Goal: Information Seeking & Learning: Learn about a topic

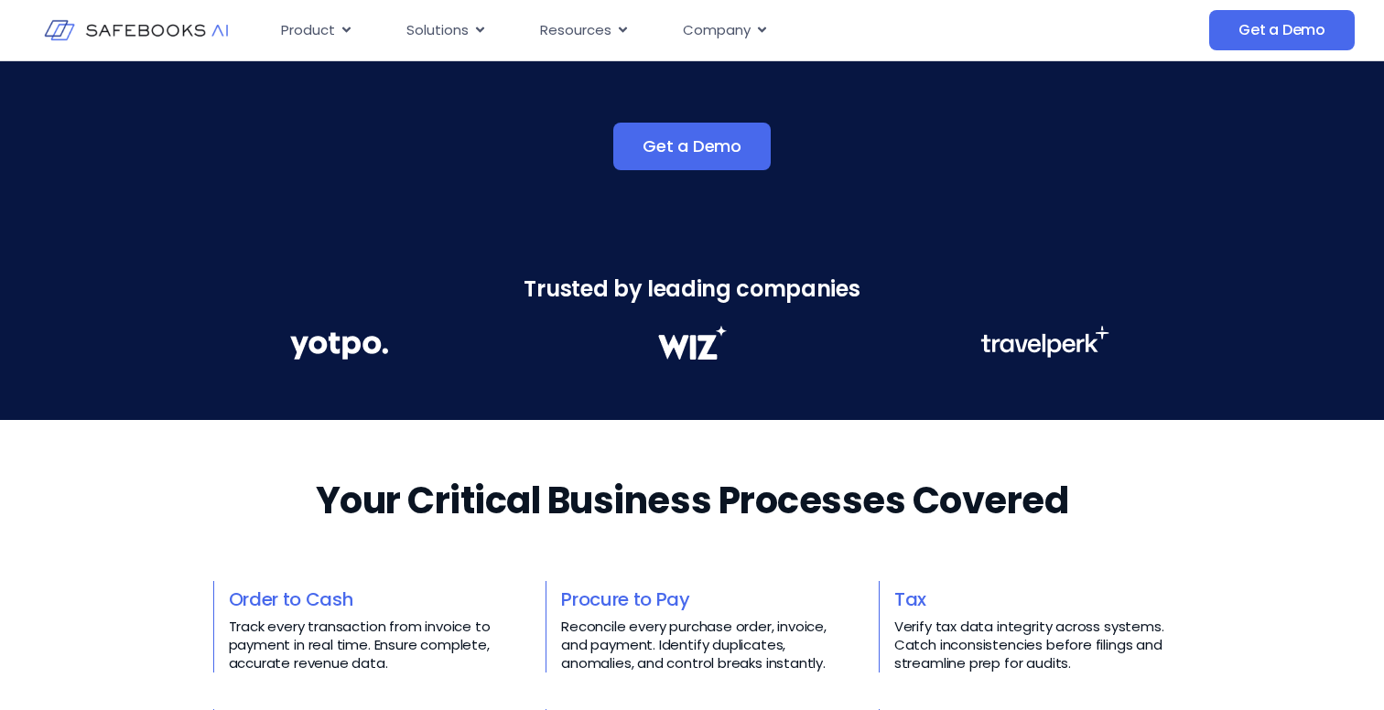
scroll to position [609, 0]
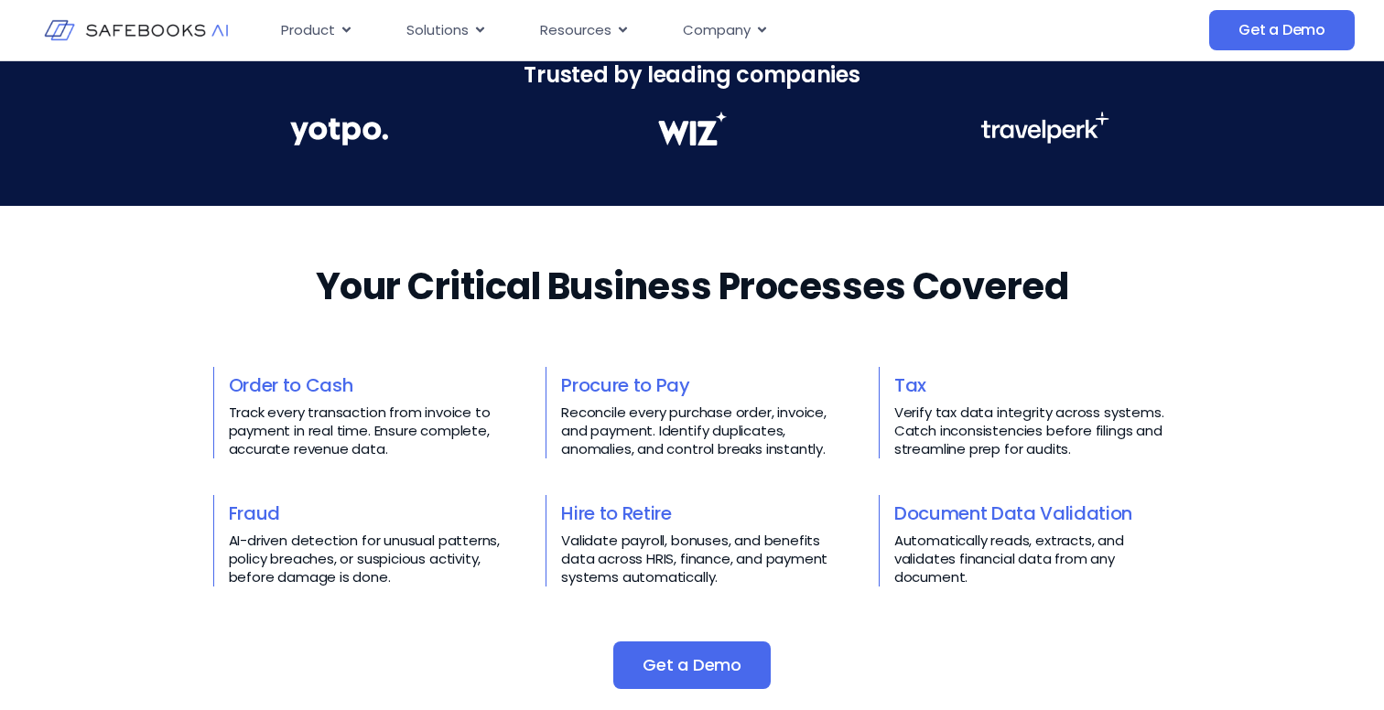
click at [334, 382] on link "Order to Cash" at bounding box center [291, 386] width 124 height 26
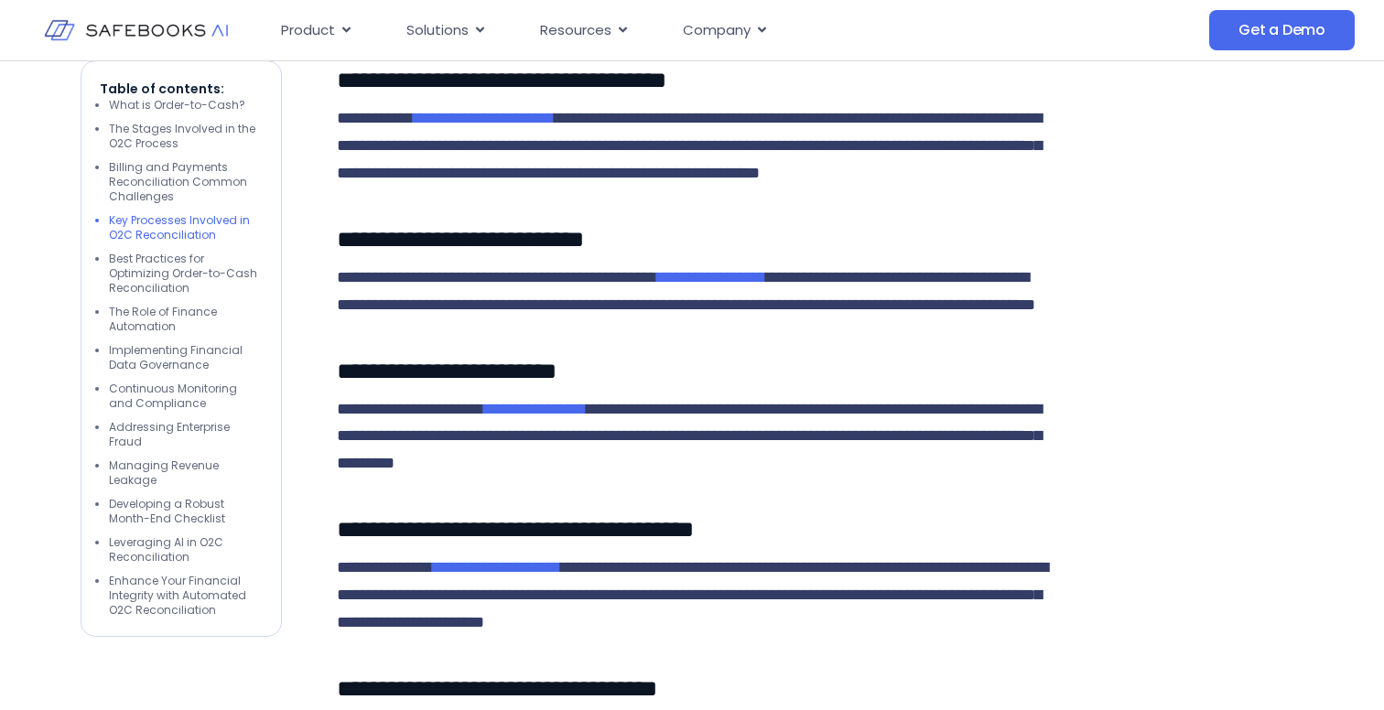
scroll to position [3907, 0]
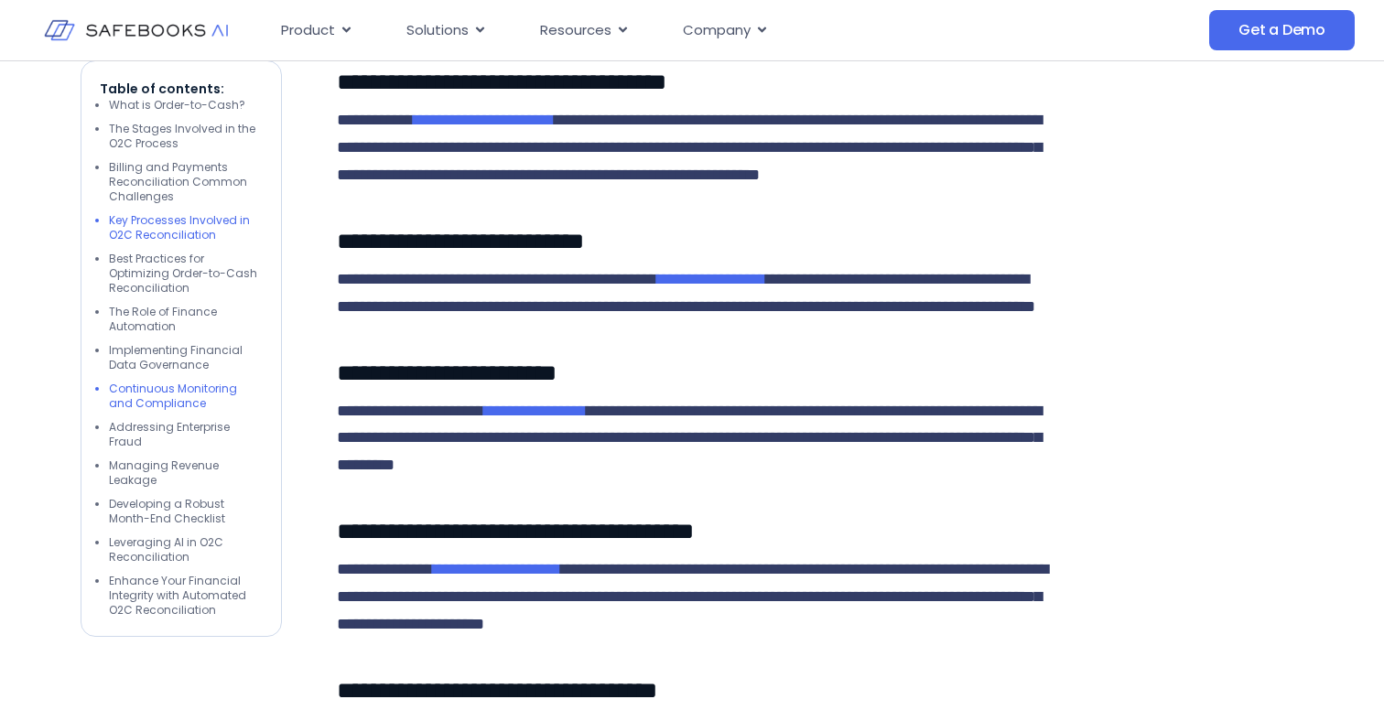
click at [207, 387] on li "Continuous Monitoring and Compliance" at bounding box center [186, 396] width 154 height 29
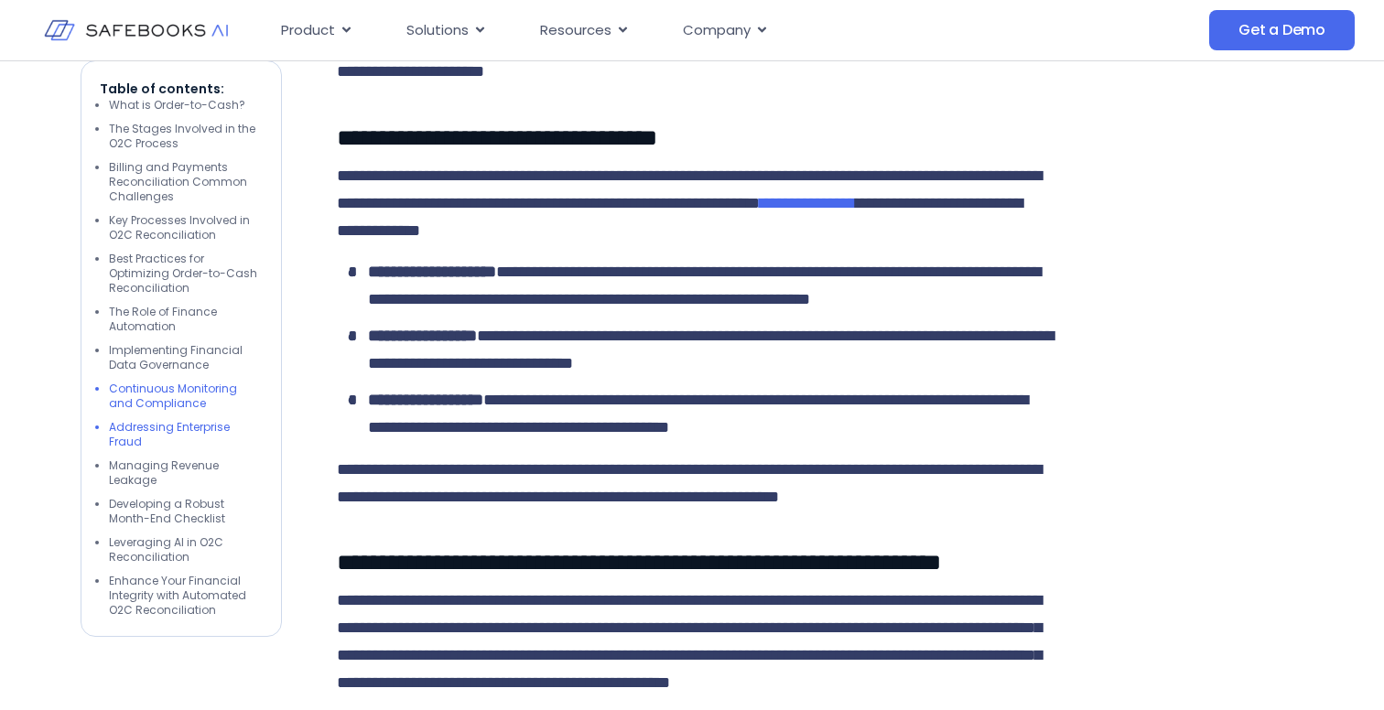
click at [194, 424] on li "Addressing Enterprise Fraud" at bounding box center [186, 434] width 154 height 29
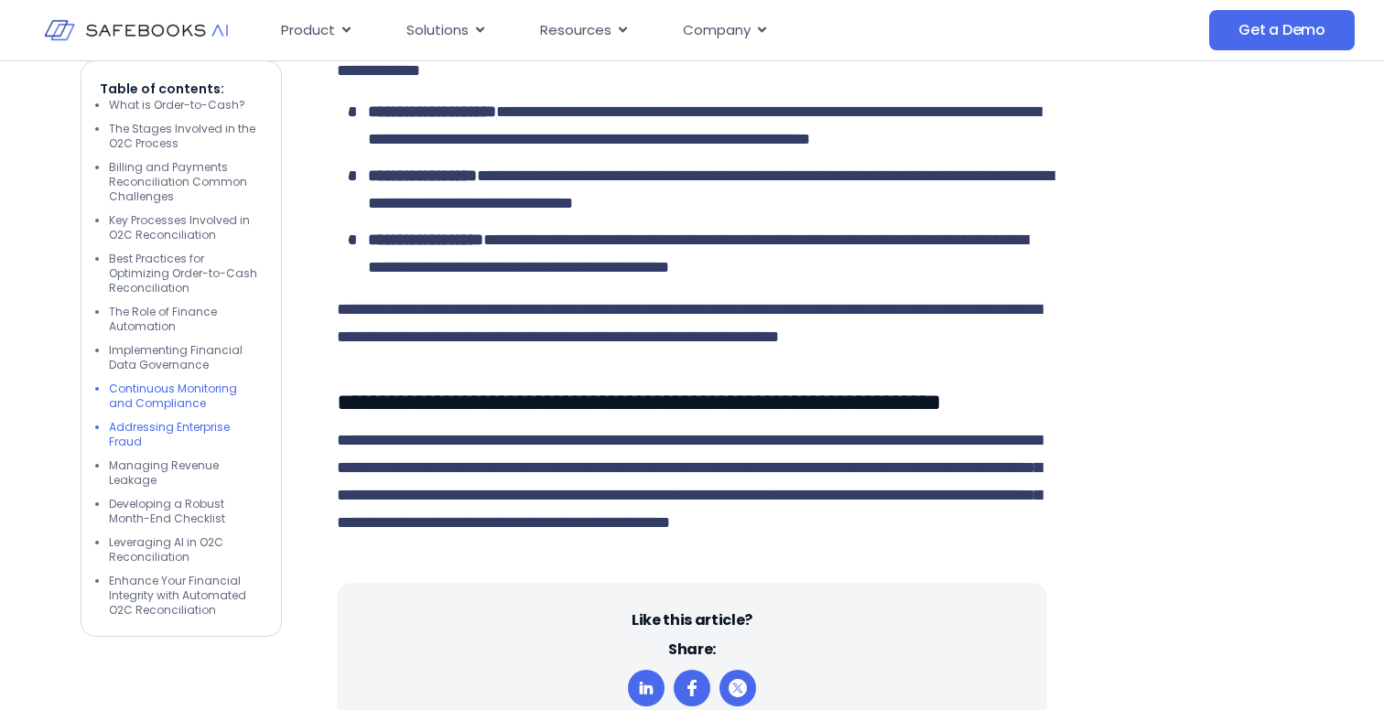
scroll to position [4647, 0]
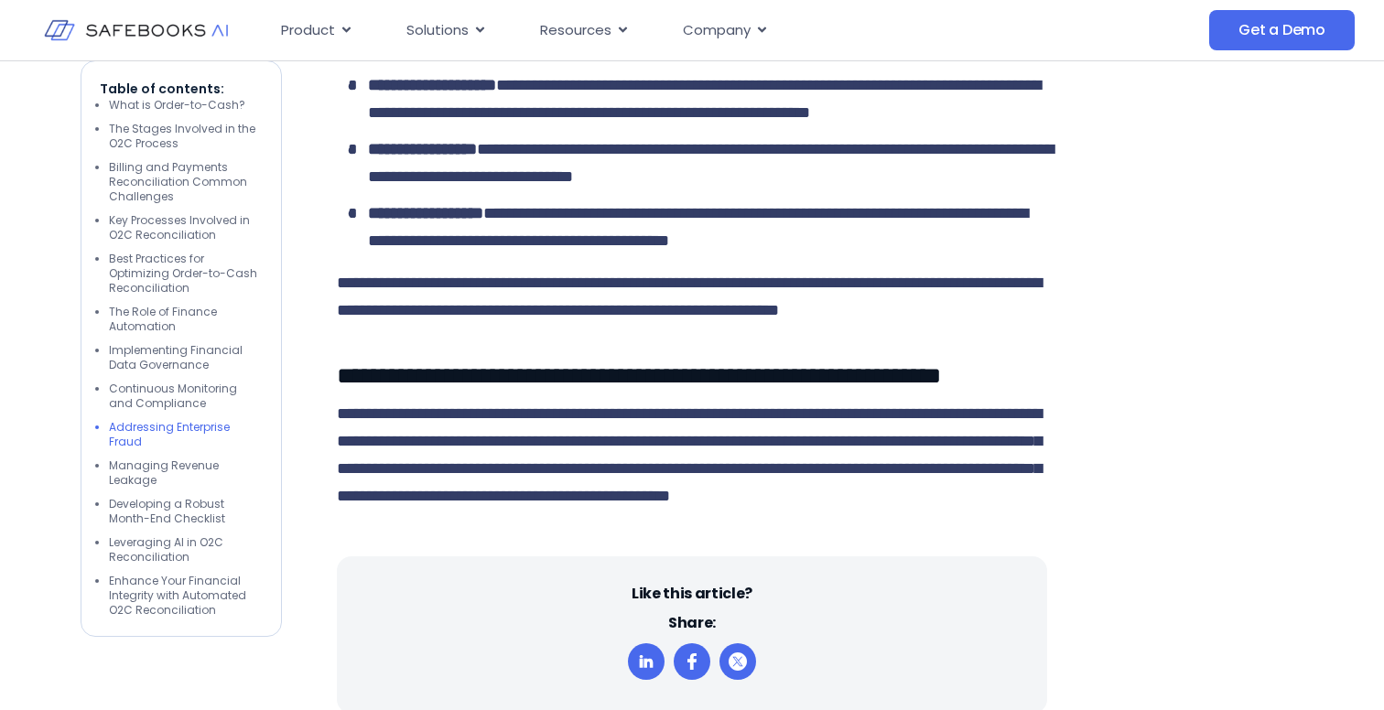
click at [186, 442] on ul "What is Order-to-Cash? The Stages Involved in the O2C Process Billing and Payme…" at bounding box center [181, 358] width 163 height 520
click at [184, 459] on li "Managing Revenue Leakage" at bounding box center [186, 473] width 154 height 29
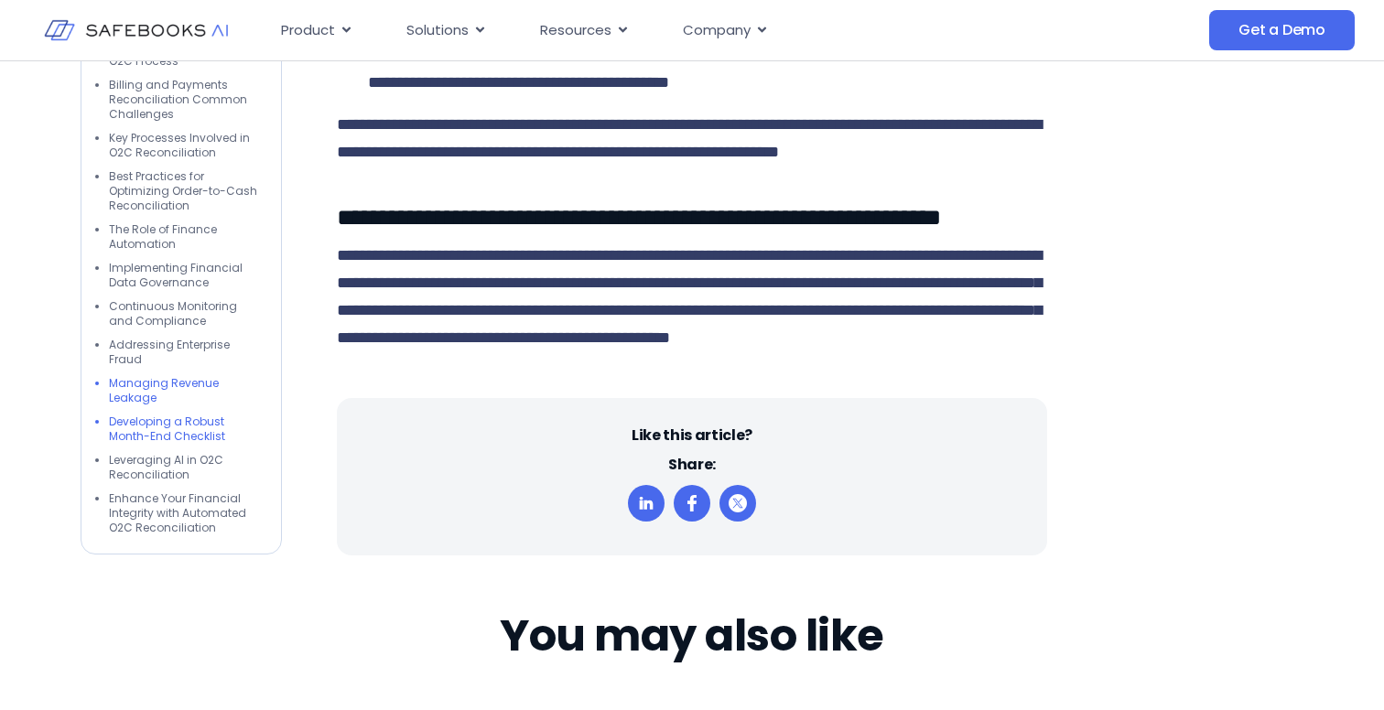
click at [183, 445] on li "Developing a Robust Month-End Checklist" at bounding box center [186, 430] width 154 height 29
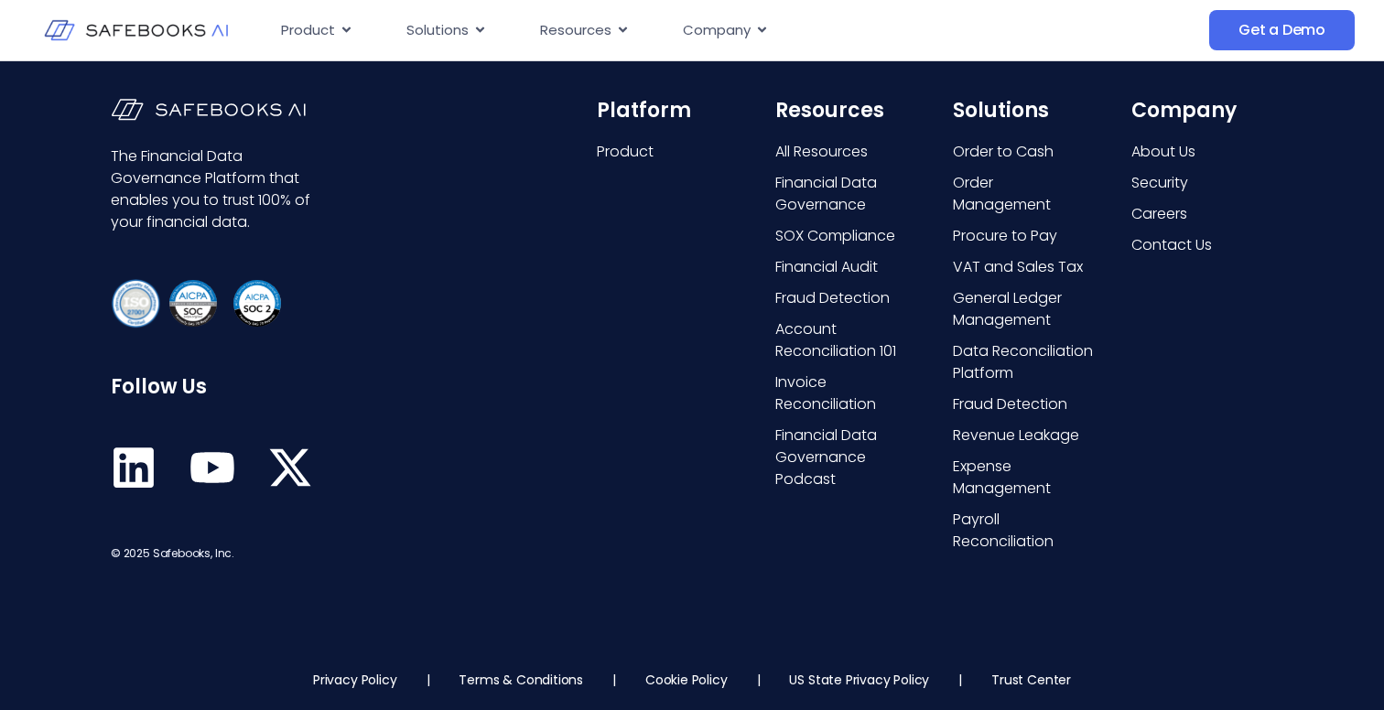
scroll to position [6573, 0]
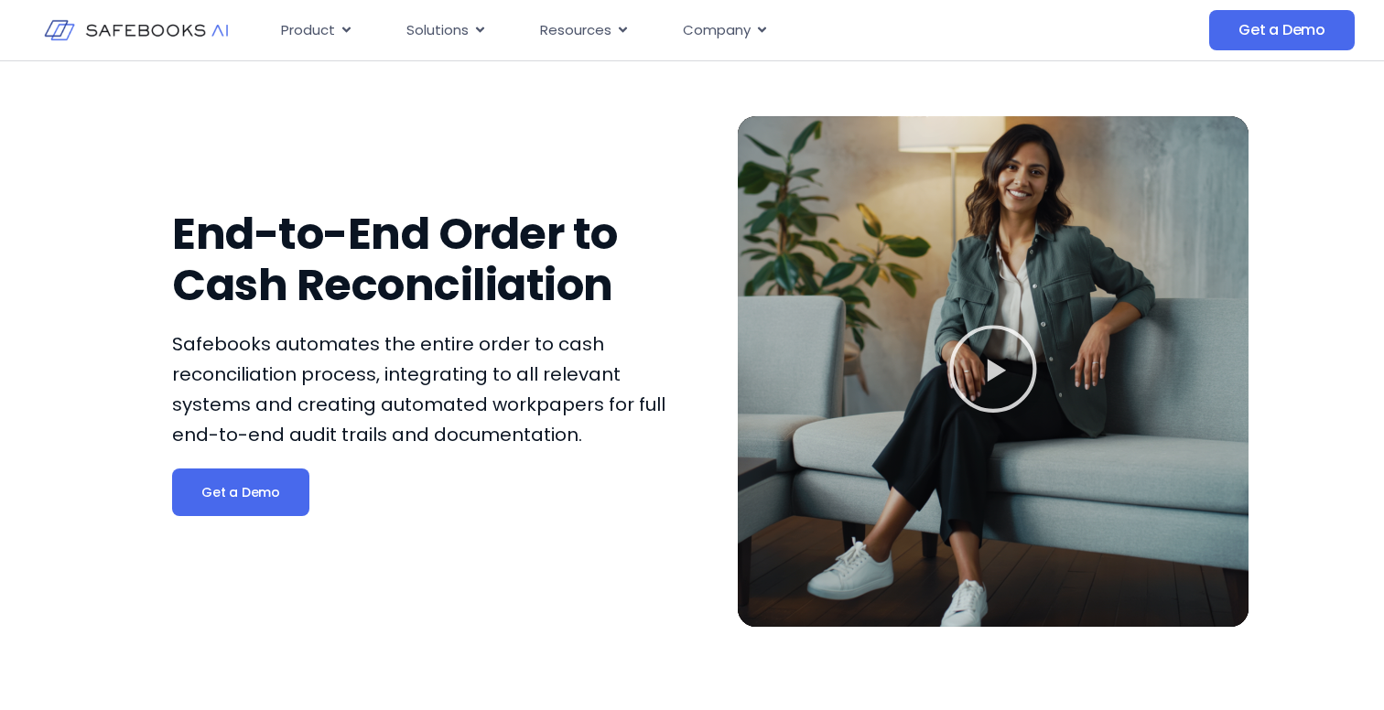
click at [983, 374] on icon "Play Video" at bounding box center [993, 369] width 92 height 92
